Goal: Information Seeking & Learning: Learn about a topic

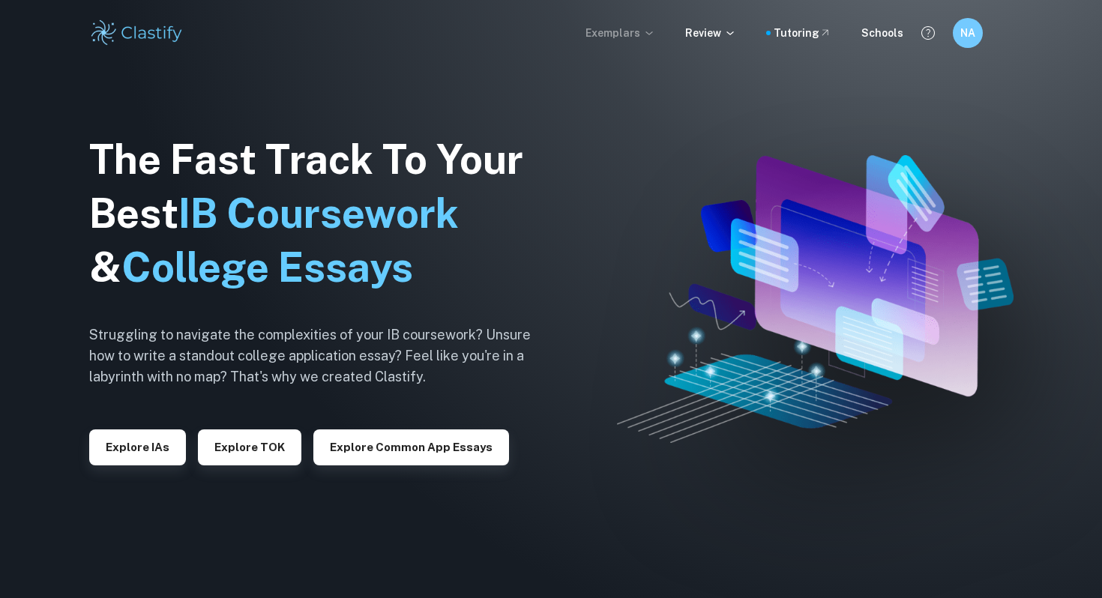
click at [602, 31] on p "Exemplars" at bounding box center [620, 33] width 70 height 16
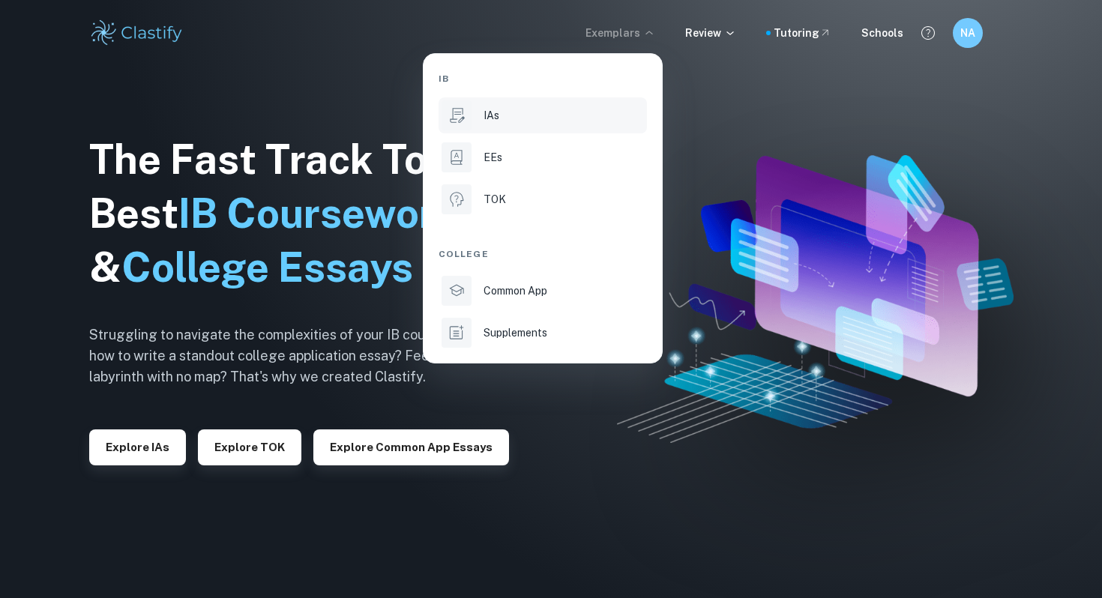
click at [543, 121] on div "IAs" at bounding box center [563, 115] width 160 height 16
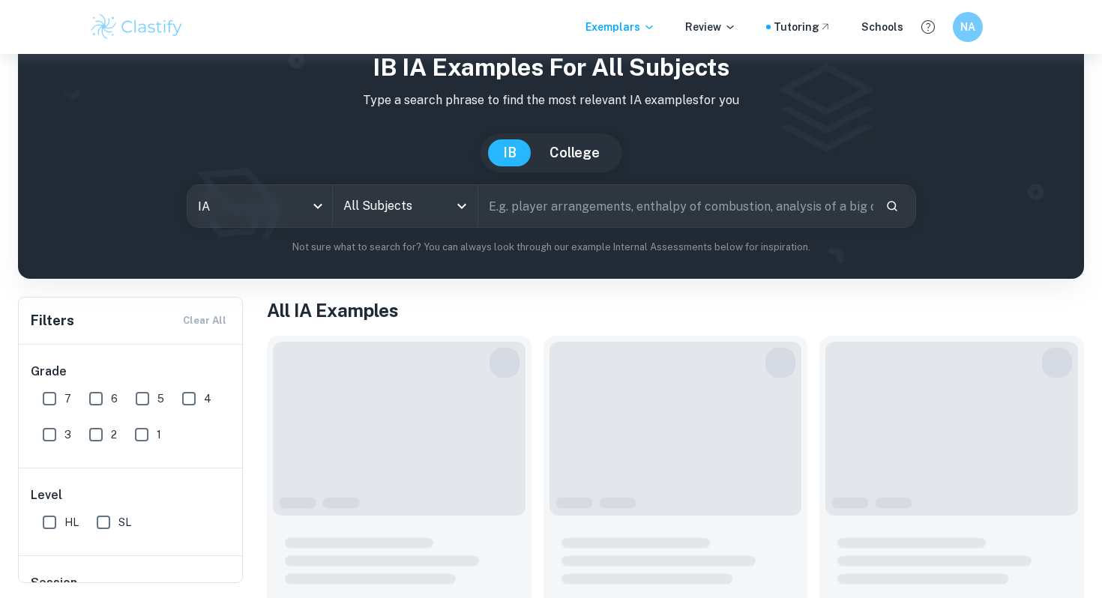
scroll to position [62, 0]
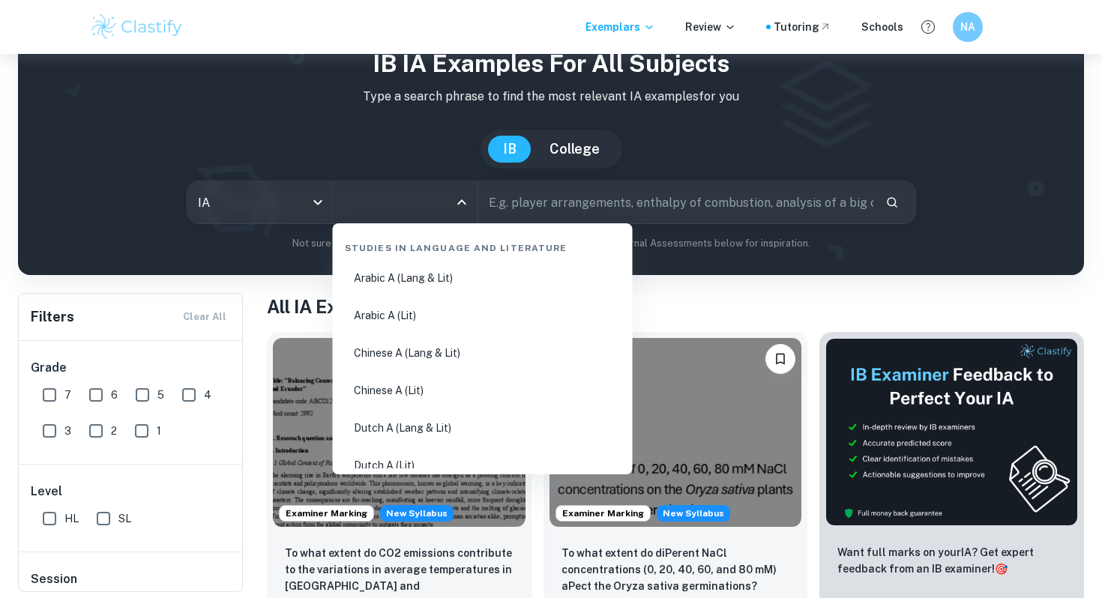
click at [387, 211] on input "All Subjects" at bounding box center [393, 202] width 109 height 28
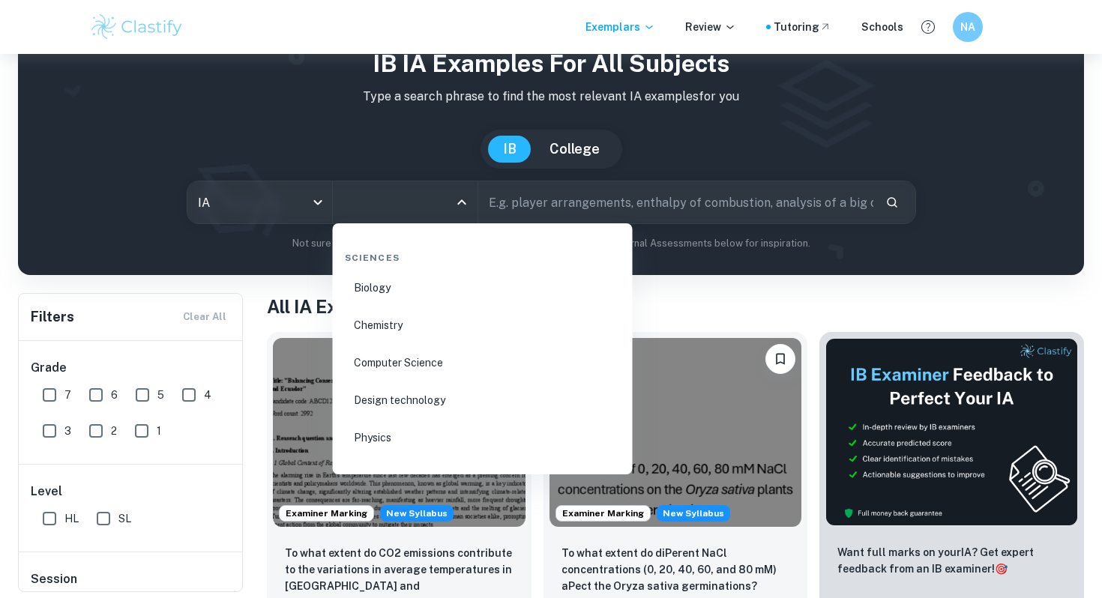
scroll to position [2322, 0]
click at [394, 340] on li "Chemistry" at bounding box center [483, 327] width 288 height 34
type input "Chemistry"
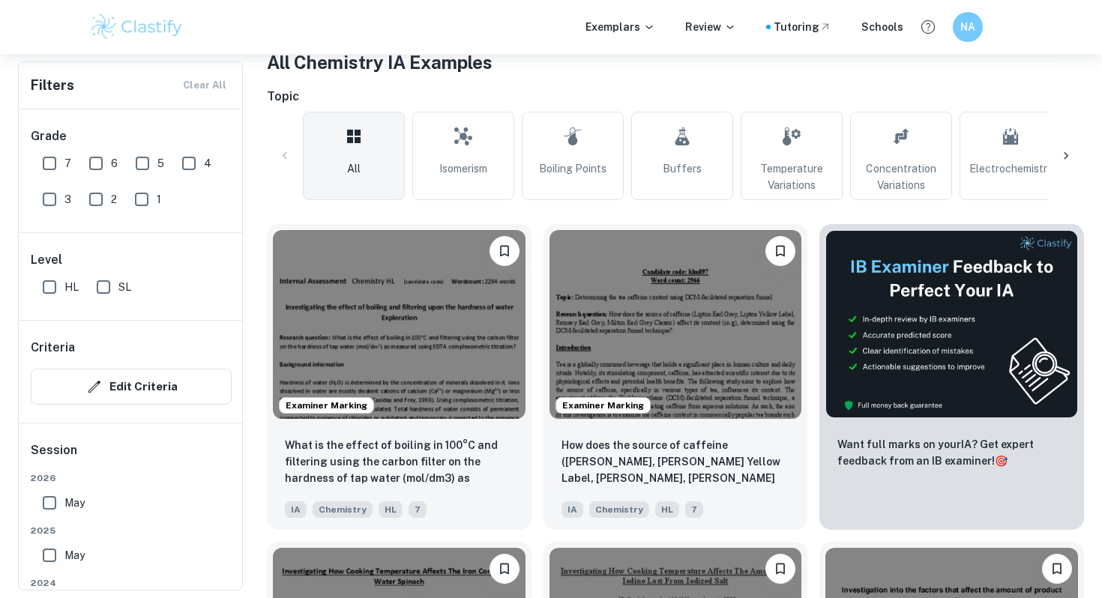
scroll to position [307, 0]
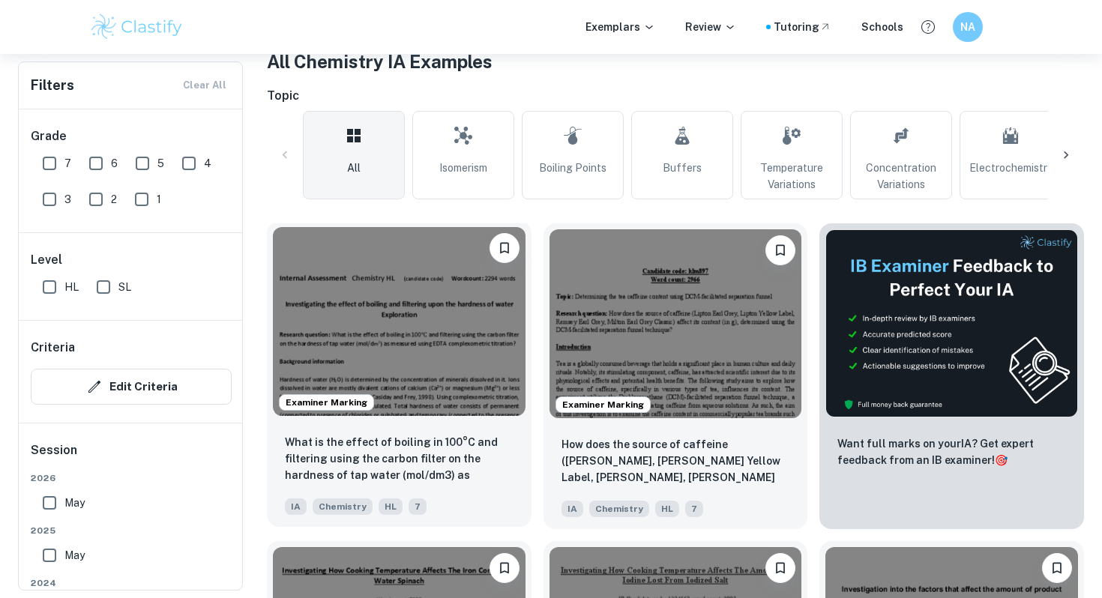
click at [411, 316] on img at bounding box center [399, 321] width 253 height 189
